Goal: Download file/media

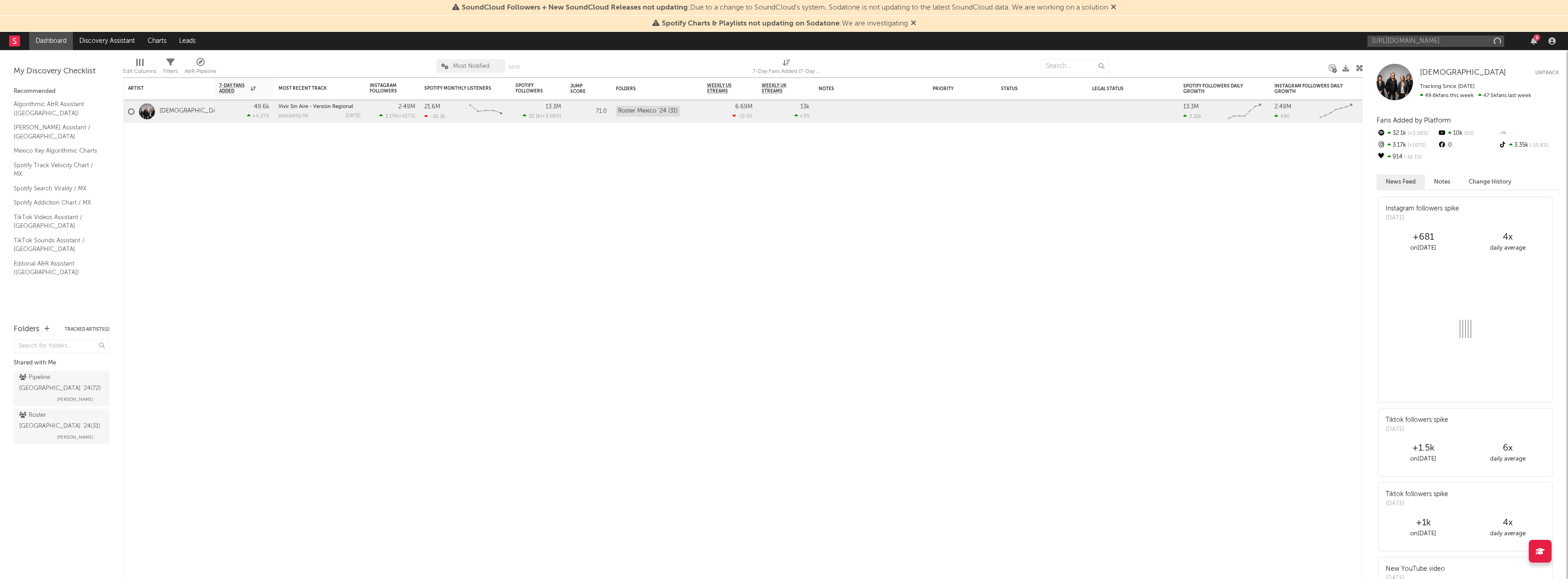
scroll to position [0, 175]
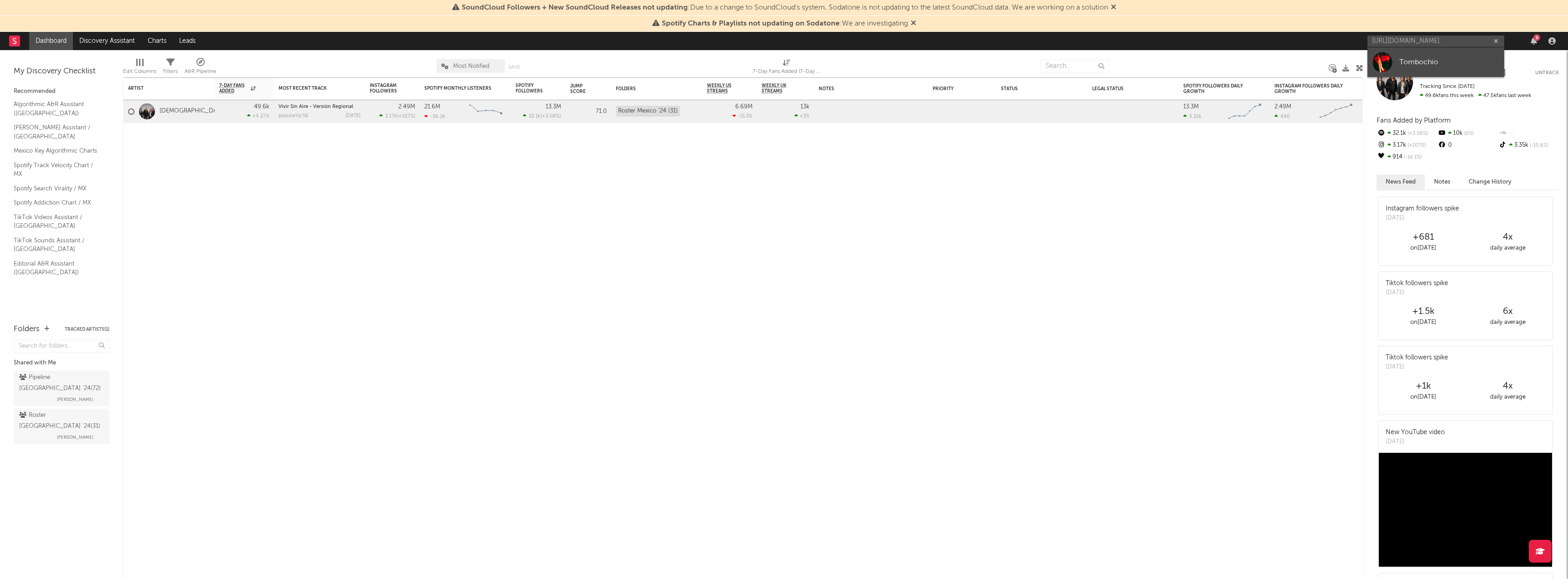
type input "[URL][DOMAIN_NAME]"
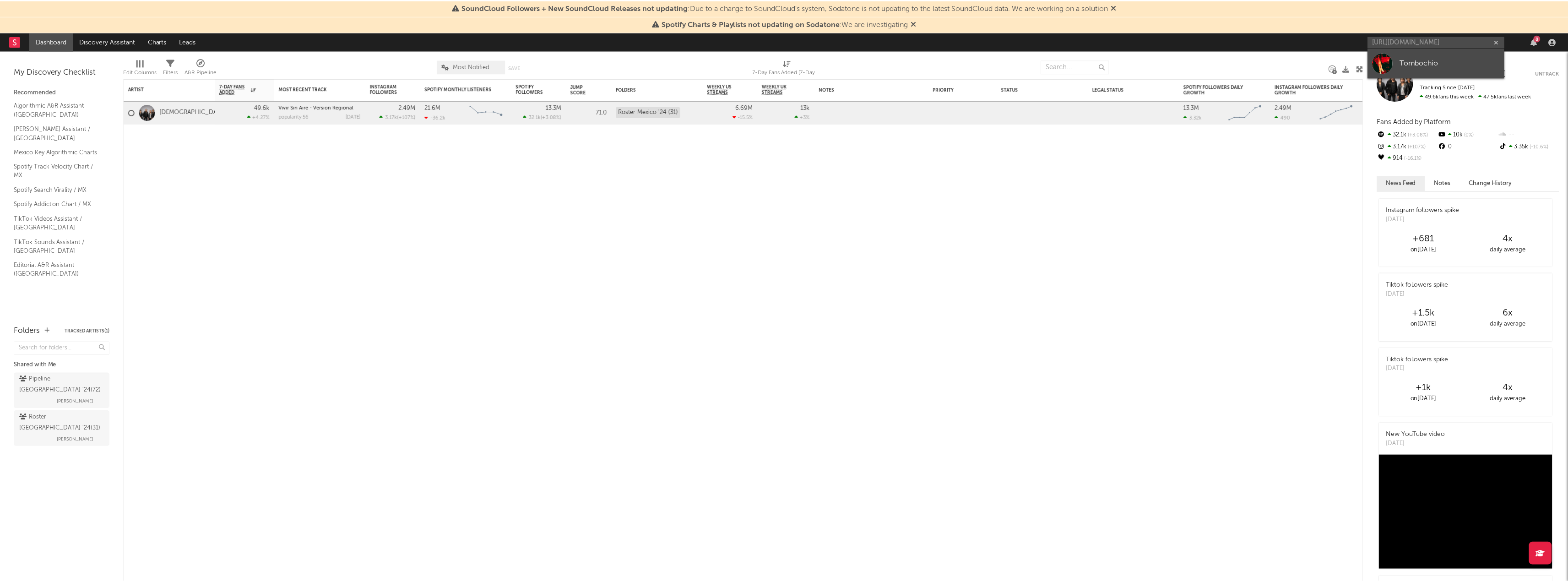
scroll to position [0, 0]
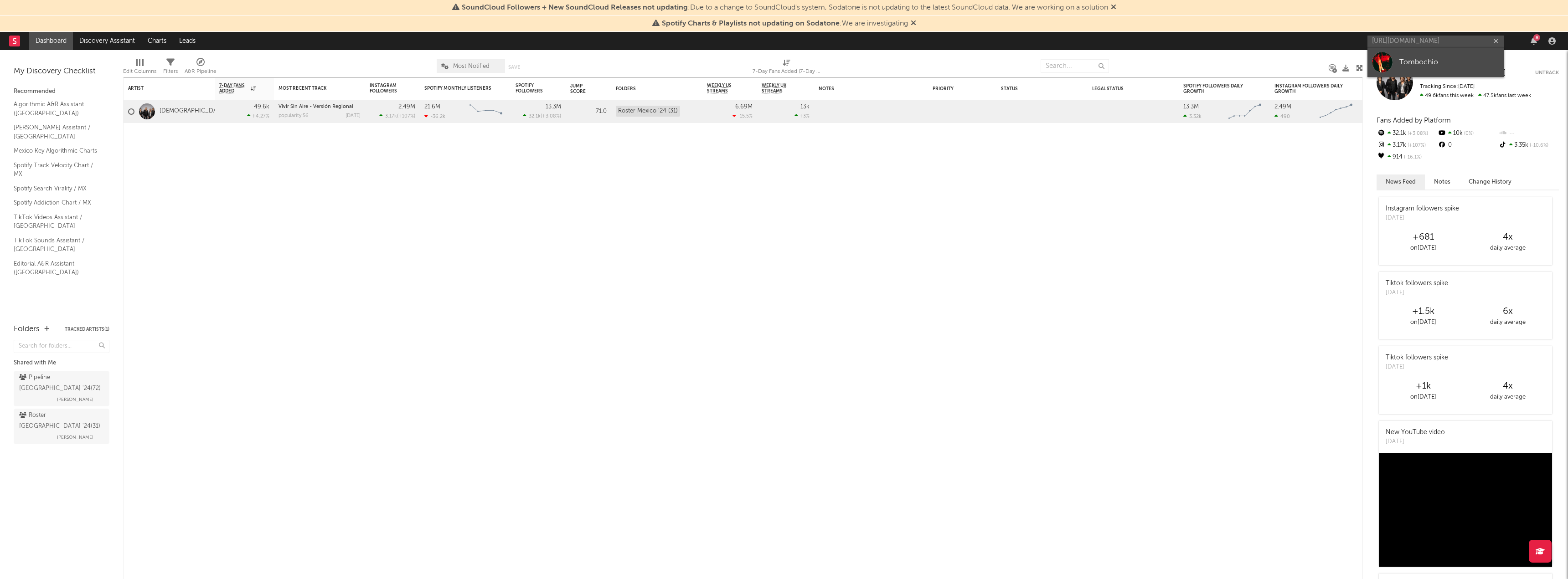
click at [1392, 68] on div at bounding box center [1382, 62] width 21 height 21
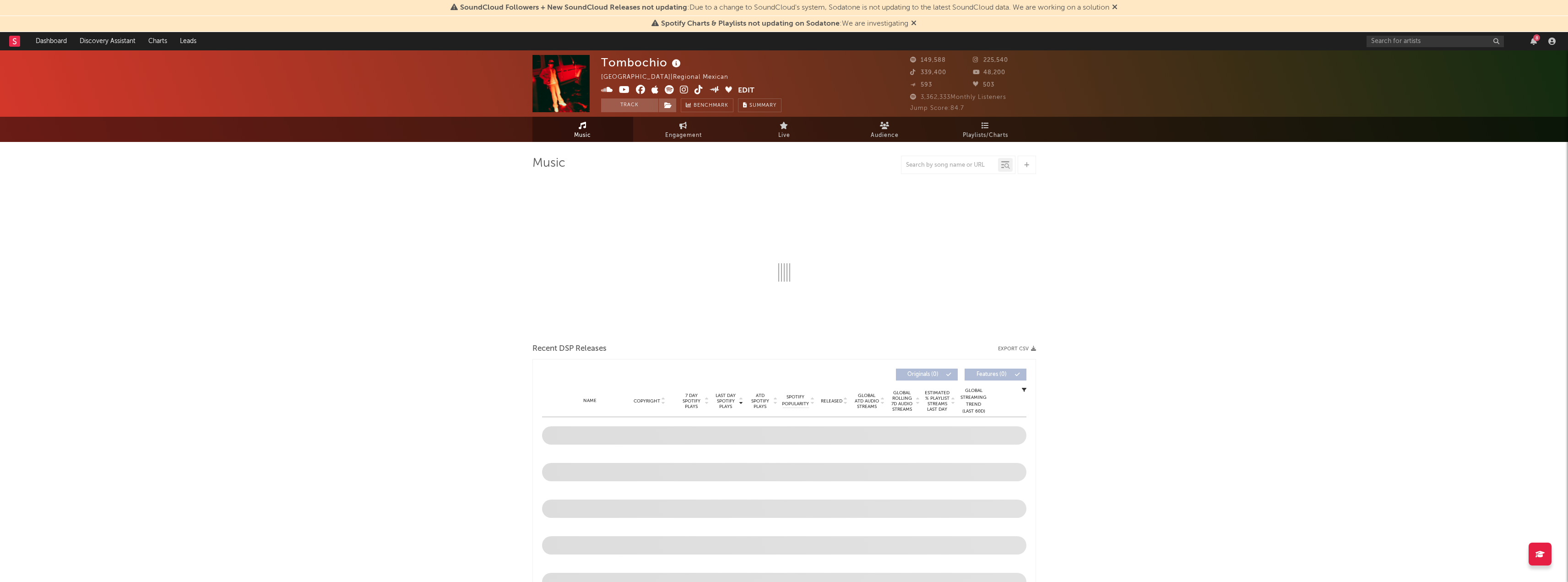
select select "6m"
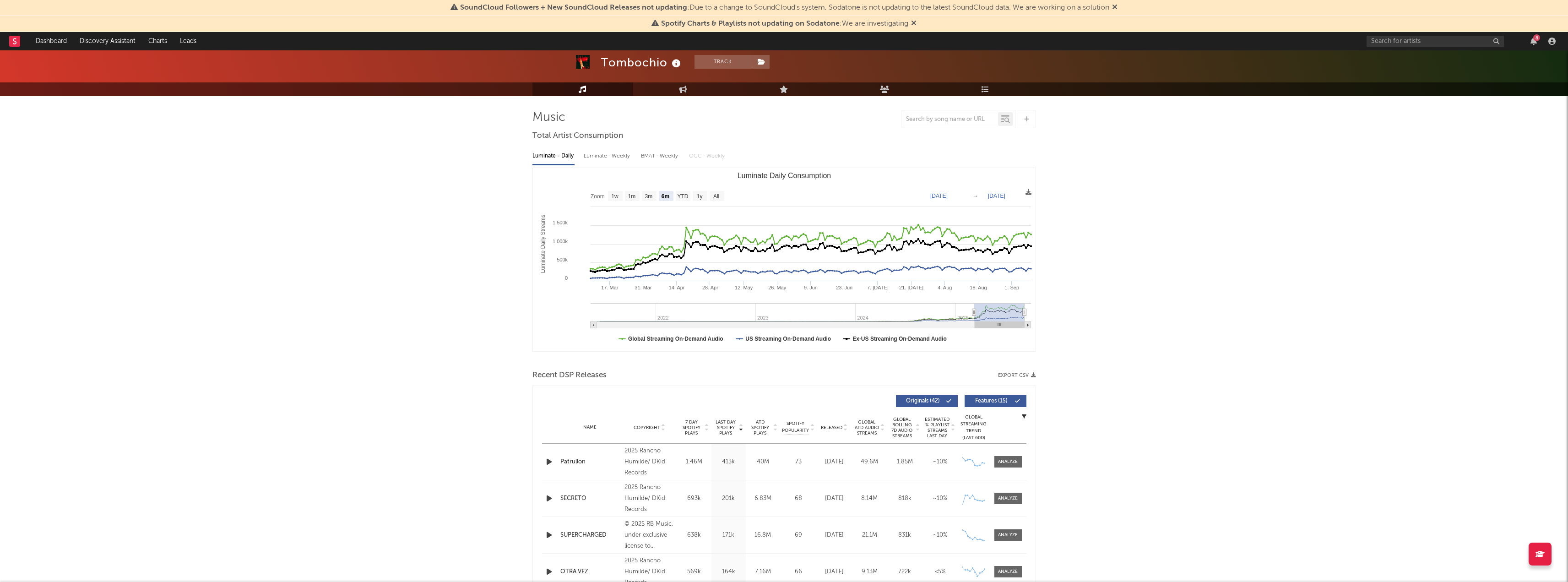
scroll to position [92, 0]
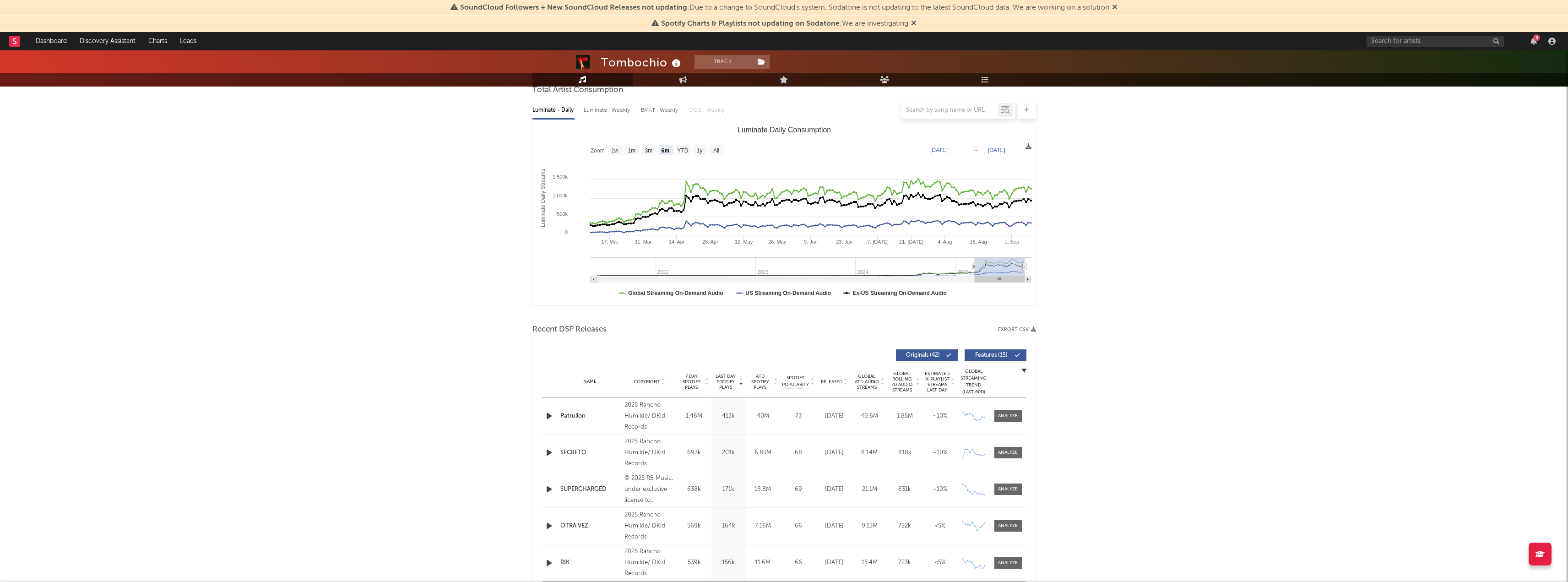
click at [1024, 332] on button "Export CSV" at bounding box center [1017, 330] width 38 height 6
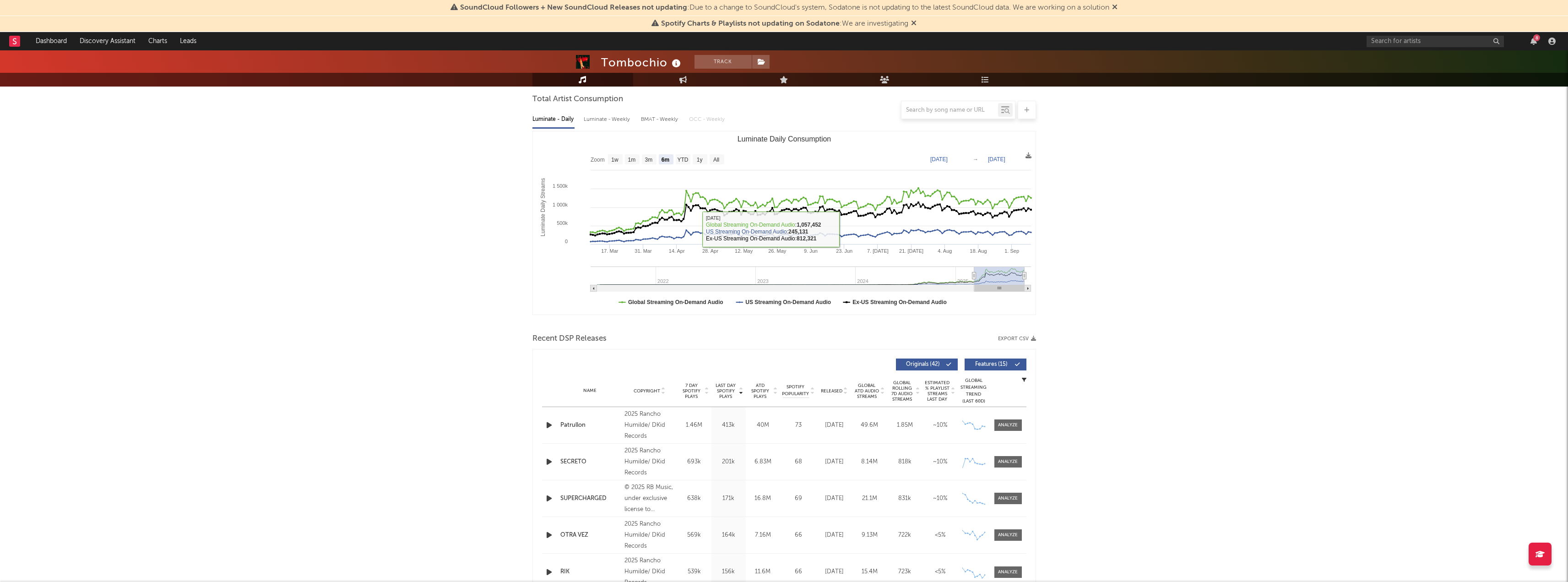
scroll to position [0, 0]
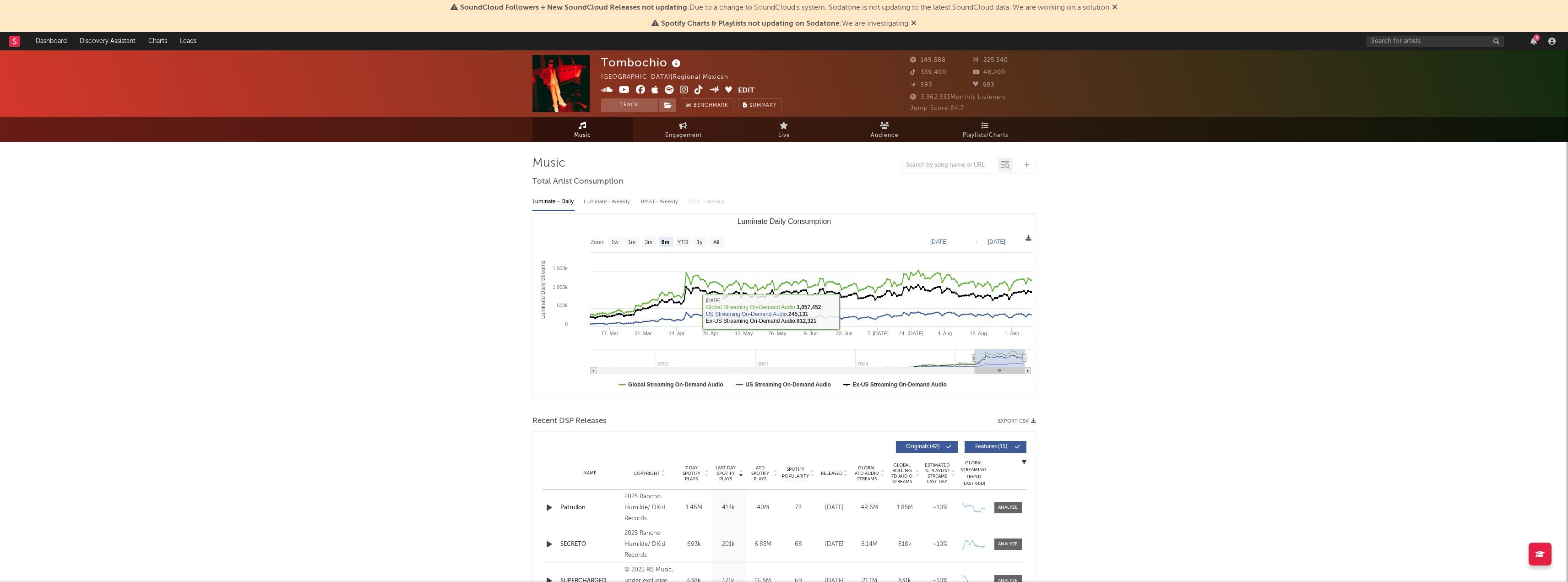
click at [1028, 236] on icon at bounding box center [1028, 238] width 6 height 6
click at [990, 244] on span "Download as CSV" at bounding box center [984, 246] width 92 height 16
